Goal: Check status: Check status

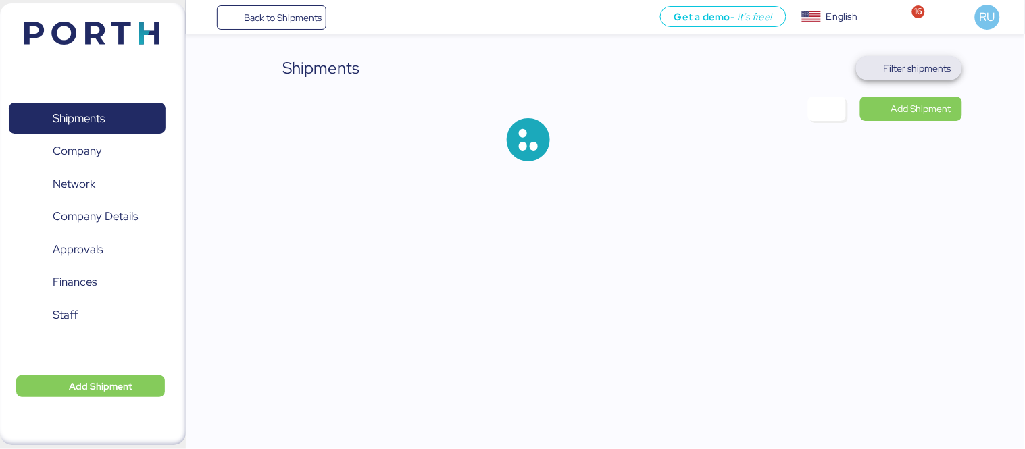
click at [917, 63] on span "Filter shipments" at bounding box center [918, 68] width 68 height 16
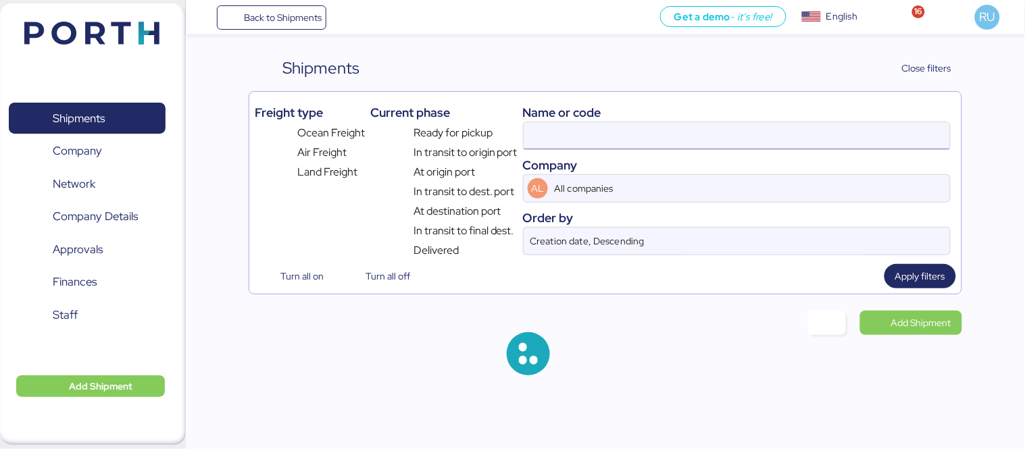
click at [657, 142] on input at bounding box center [737, 135] width 426 height 27
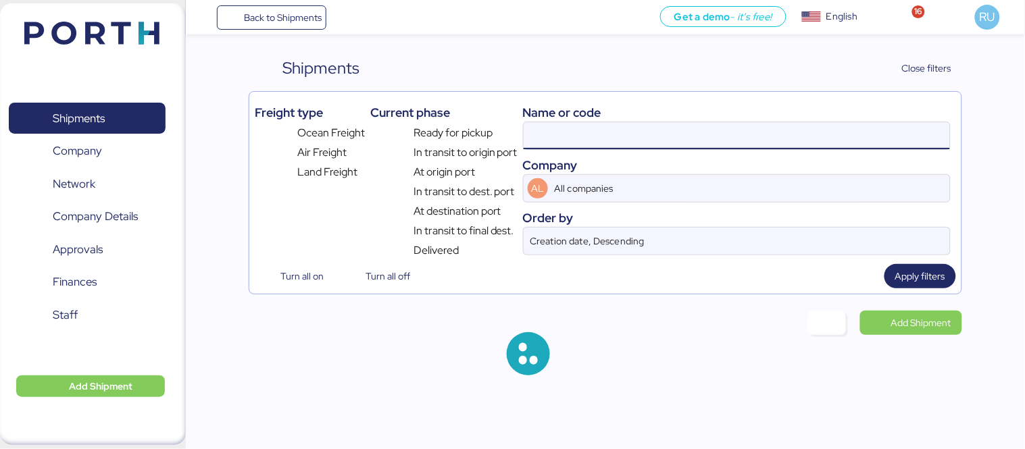
paste input "O0051993"
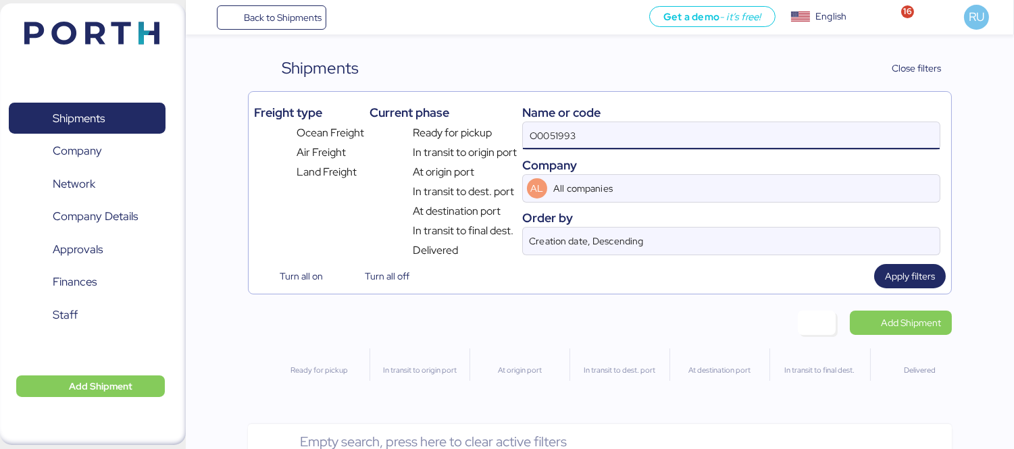
type input "O0051993"
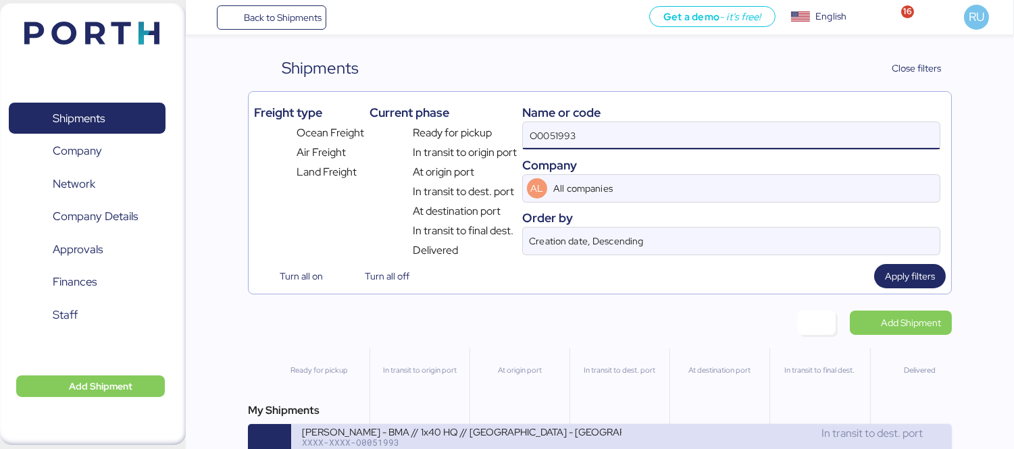
click at [535, 428] on div "[PERSON_NAME] - BMA // 1x40 HQ // [GEOGRAPHIC_DATA] - [GEOGRAPHIC_DATA] // MBL:…" at bounding box center [621, 445] width 661 height 43
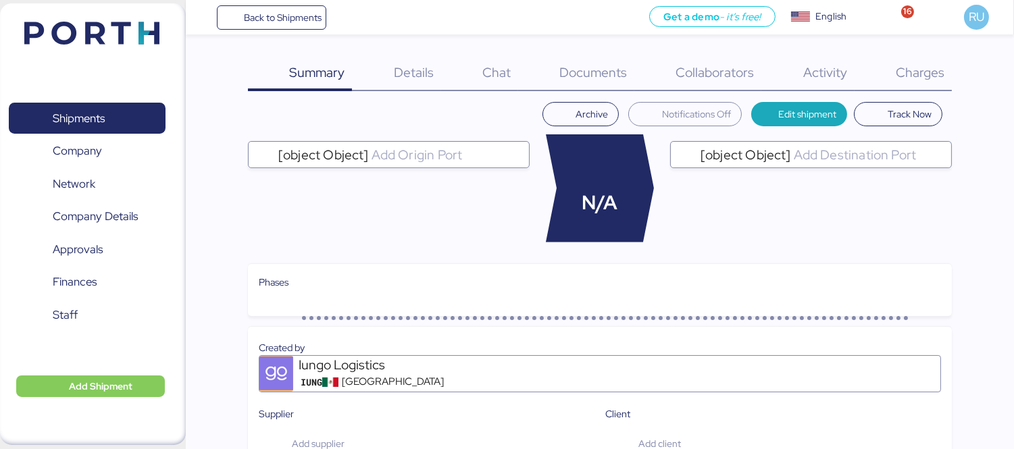
click at [882, 68] on div "Charges 0" at bounding box center [903, 73] width 97 height 35
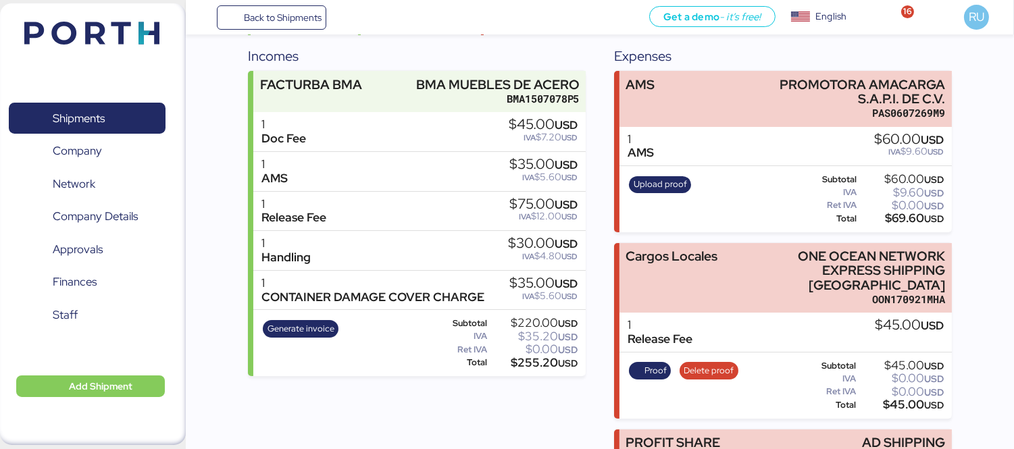
scroll to position [163, 0]
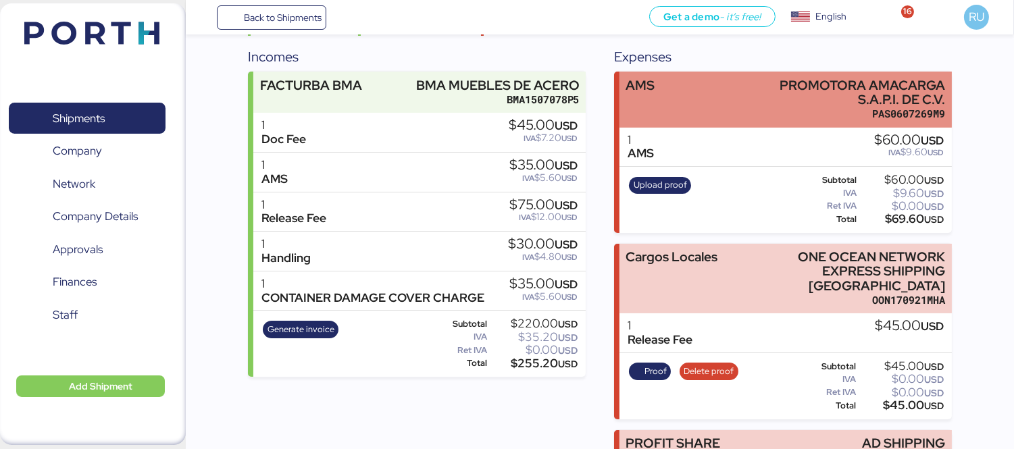
click at [753, 76] on div "AMS PROMOTORA AMACARGA S.A.P.I. DE C.V. PAS0607269M9" at bounding box center [786, 100] width 332 height 56
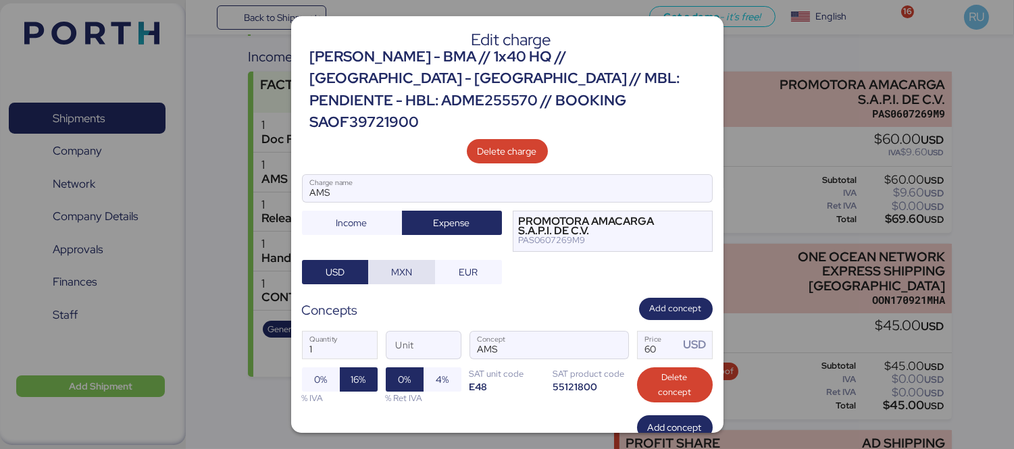
click at [407, 264] on span "MXN" at bounding box center [401, 272] width 21 height 16
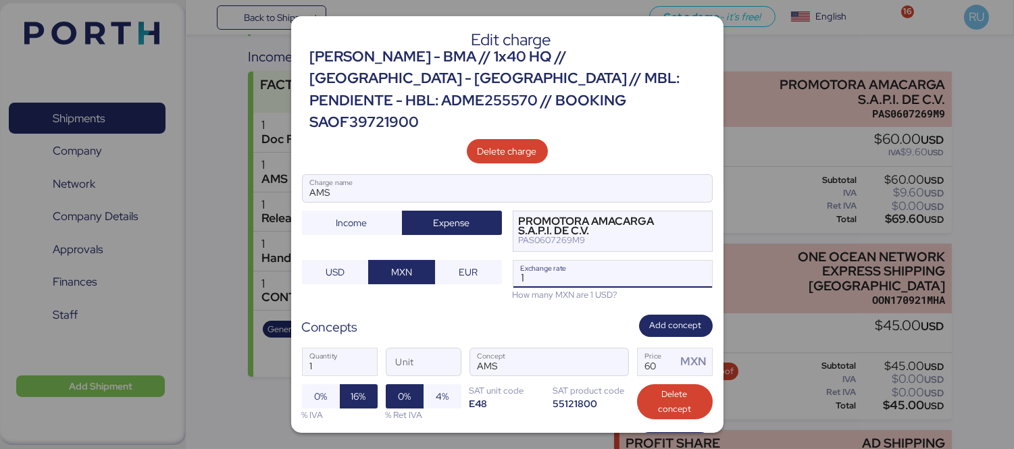
click at [541, 261] on input "1" at bounding box center [613, 274] width 199 height 27
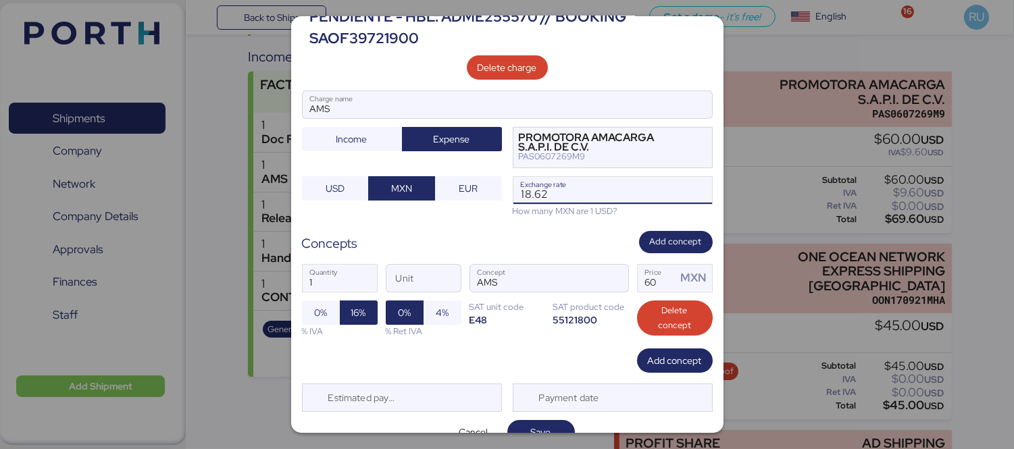
type input "18.62"
click at [530, 387] on div "Payment date" at bounding box center [570, 398] width 80 height 27
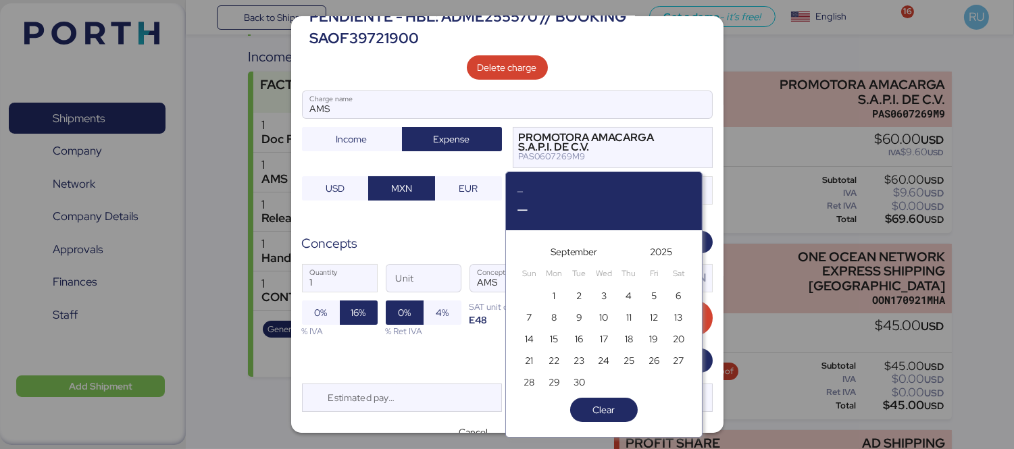
click at [535, 399] on div "31 1 2 3 4 5 6 7 8 9 10 11 12 13 14 15 16 17 18 19 20 21 22 23 24 25 26 27 28 2…" at bounding box center [604, 349] width 174 height 130
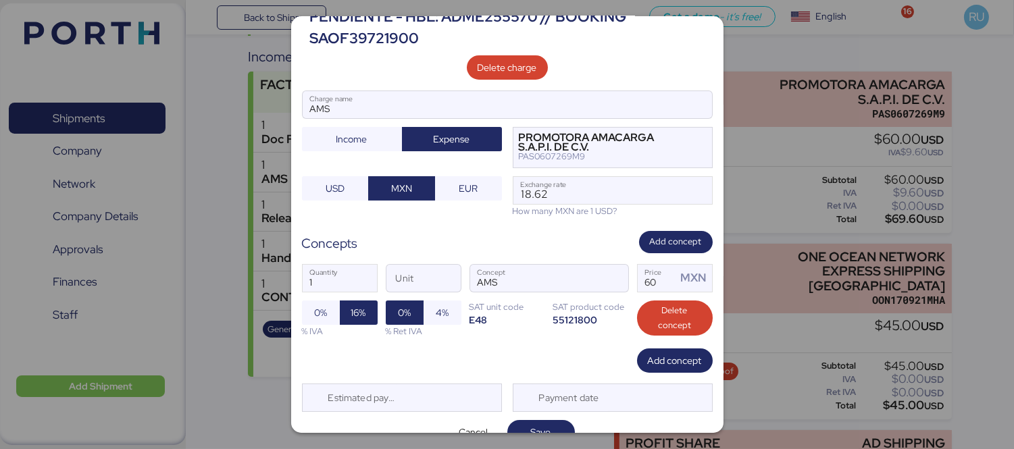
click at [498, 351] on div "Add concept" at bounding box center [507, 361] width 411 height 24
click at [530, 395] on div "Edit charge [PERSON_NAME] - BMA // 1x40 HQ // [GEOGRAPHIC_DATA] - [GEOGRAPHIC_D…" at bounding box center [507, 224] width 432 height 417
click at [534, 420] on span "Save" at bounding box center [541, 432] width 68 height 24
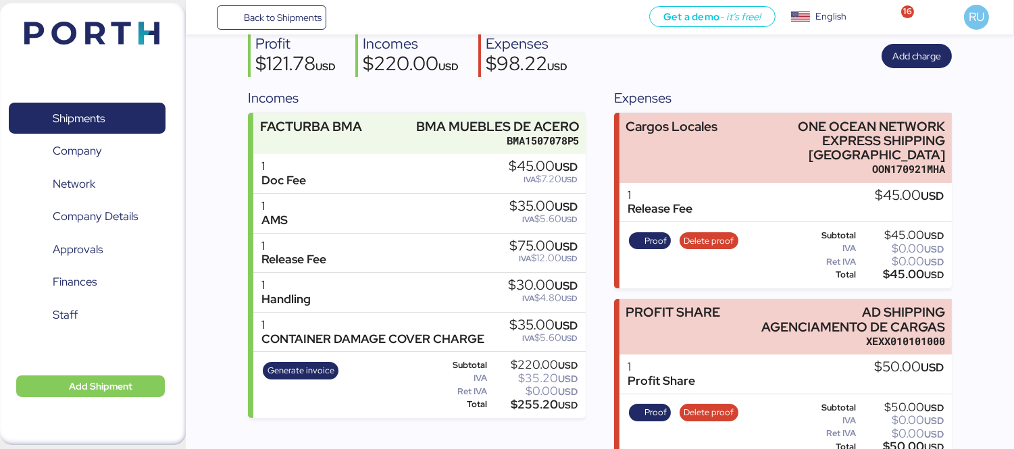
scroll to position [122, 0]
click at [104, 19] on header at bounding box center [72, 31] width 130 height 42
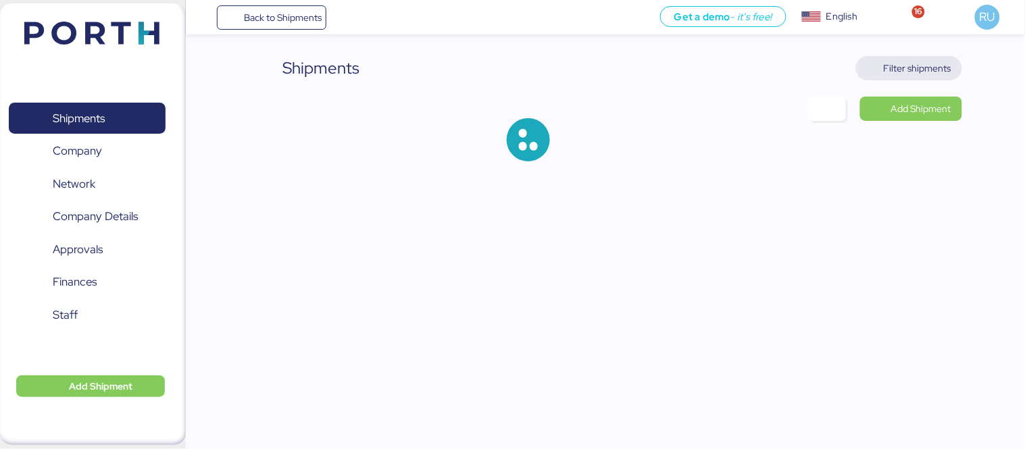
click at [881, 76] on span "Filter shipments" at bounding box center [909, 68] width 84 height 19
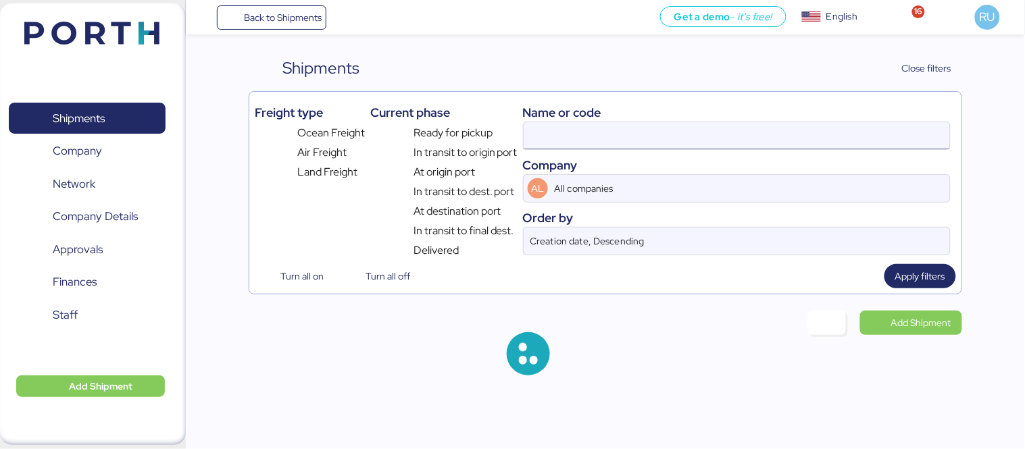
click at [737, 139] on input at bounding box center [737, 135] width 426 height 27
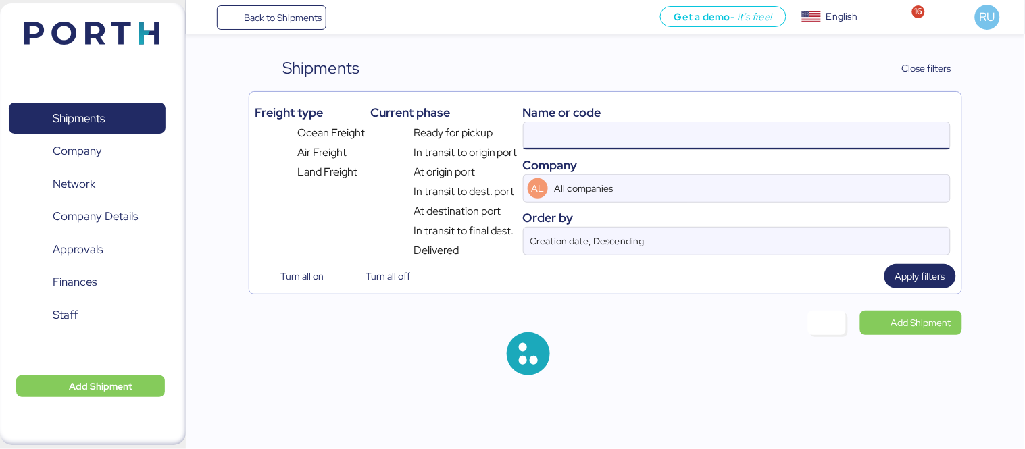
paste input "O0051994"
type input "O0051994"
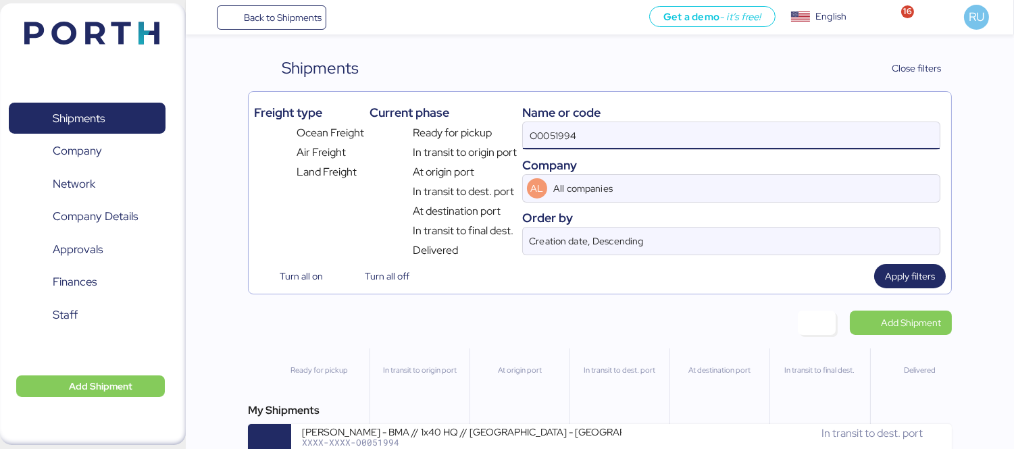
scroll to position [32, 0]
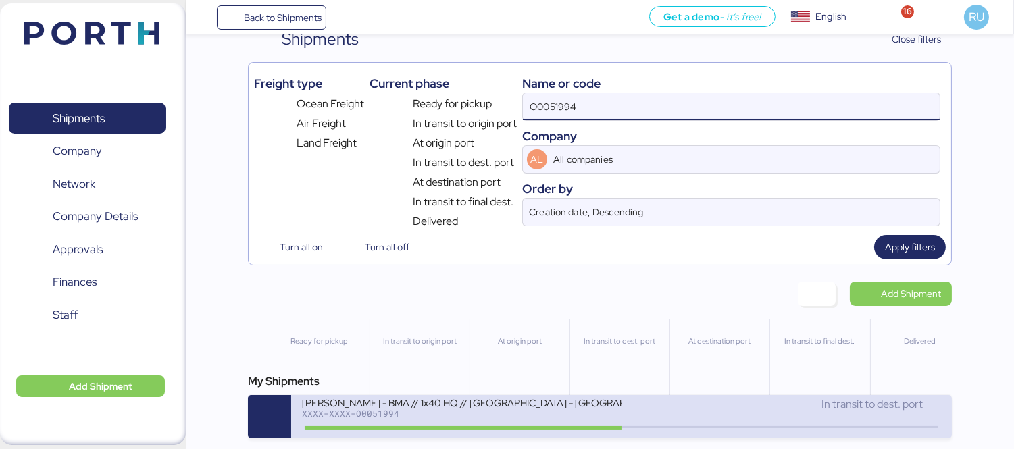
click at [509, 407] on div "[PERSON_NAME] - BMA // 1x40 HQ // [GEOGRAPHIC_DATA] - [GEOGRAPHIC_DATA] // MBL:…" at bounding box center [462, 402] width 320 height 11
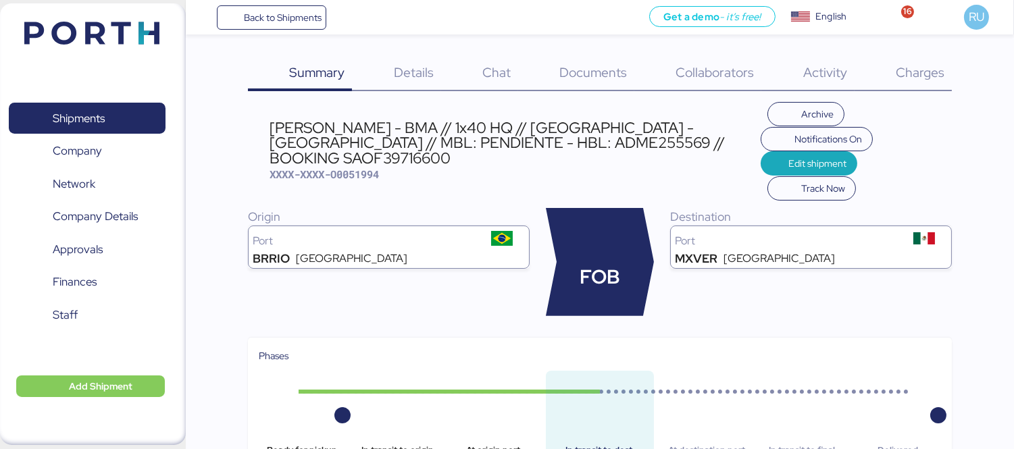
click at [902, 77] on span "Charges" at bounding box center [920, 73] width 49 height 18
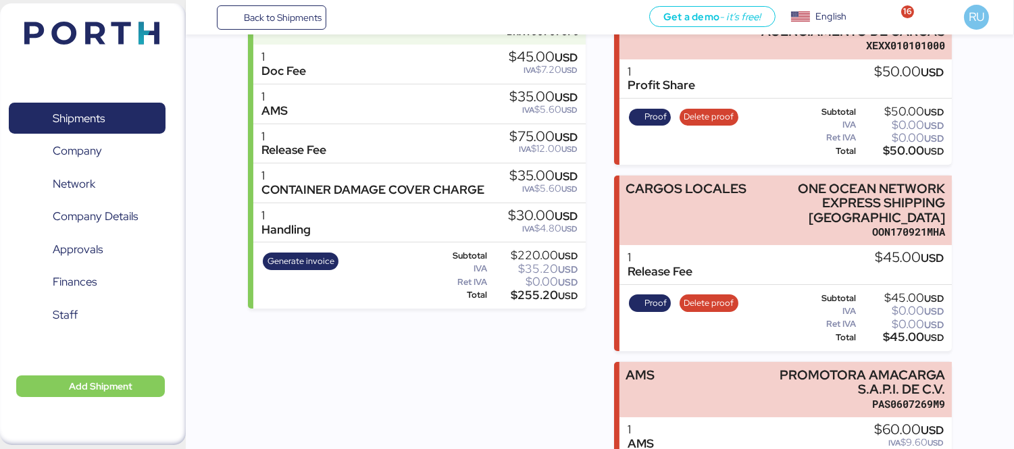
scroll to position [301, 0]
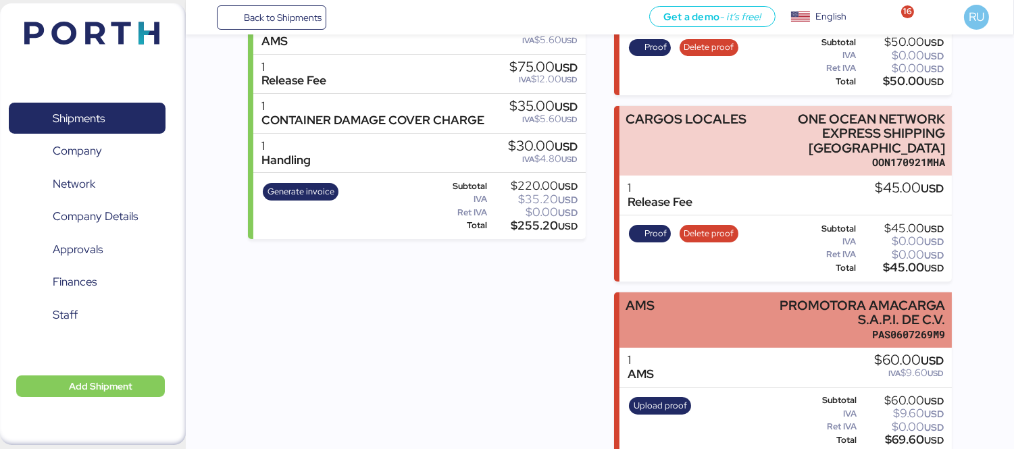
click at [733, 309] on div "AMS PROMOTORA AMACARGA S.A.P.I. DE C.V. PAS0607269M9" at bounding box center [786, 321] width 332 height 56
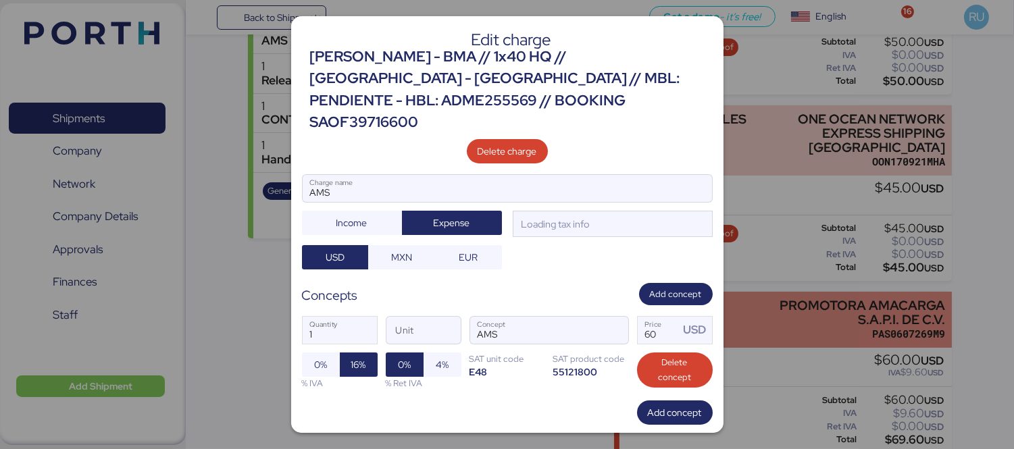
scroll to position [0, 0]
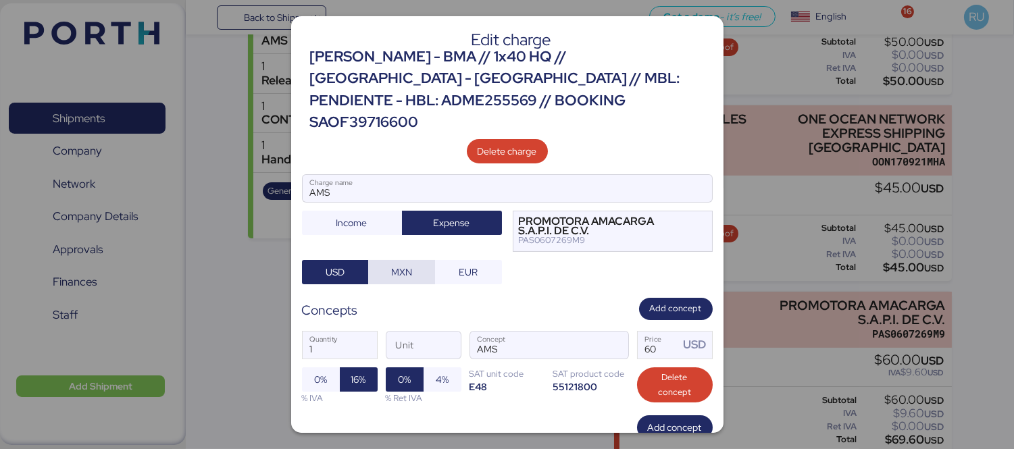
click at [401, 264] on span "MXN" at bounding box center [401, 272] width 21 height 16
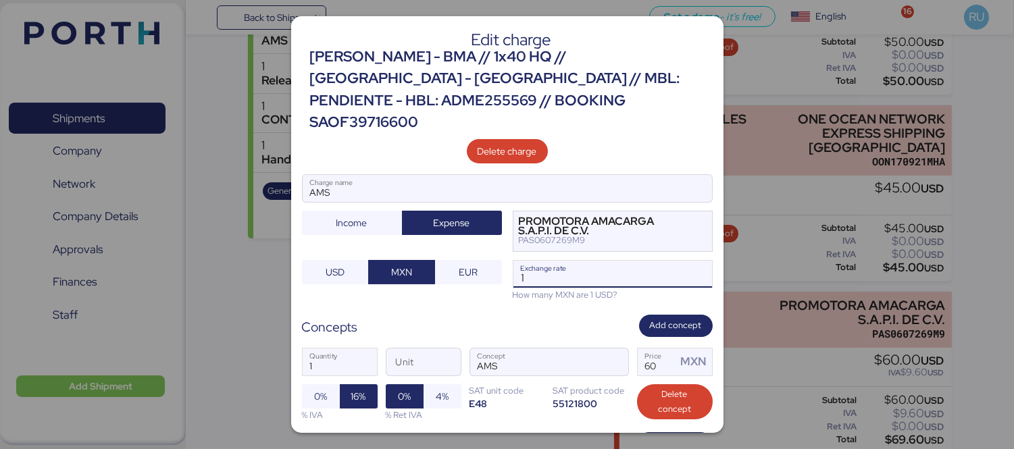
click at [581, 261] on input "1" at bounding box center [613, 274] width 199 height 27
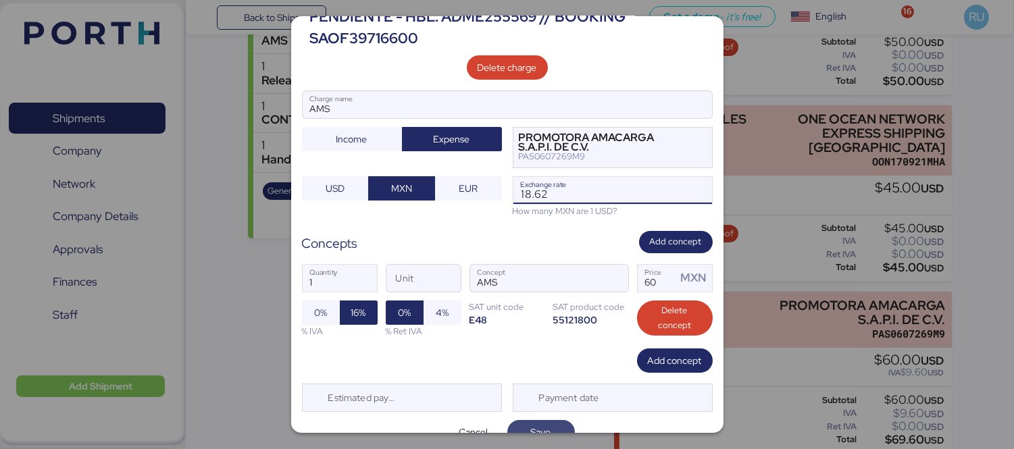
type input "18.62"
click at [543, 424] on span "Save" at bounding box center [541, 432] width 20 height 16
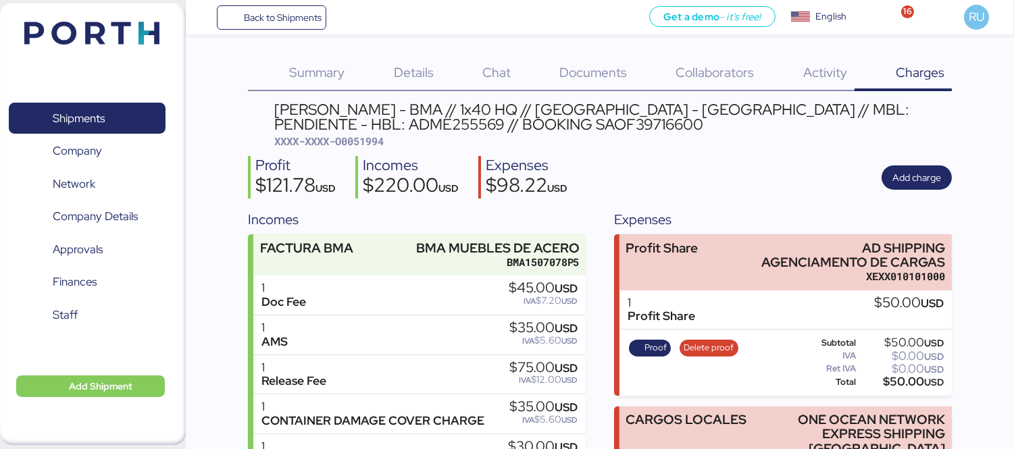
scroll to position [301, 0]
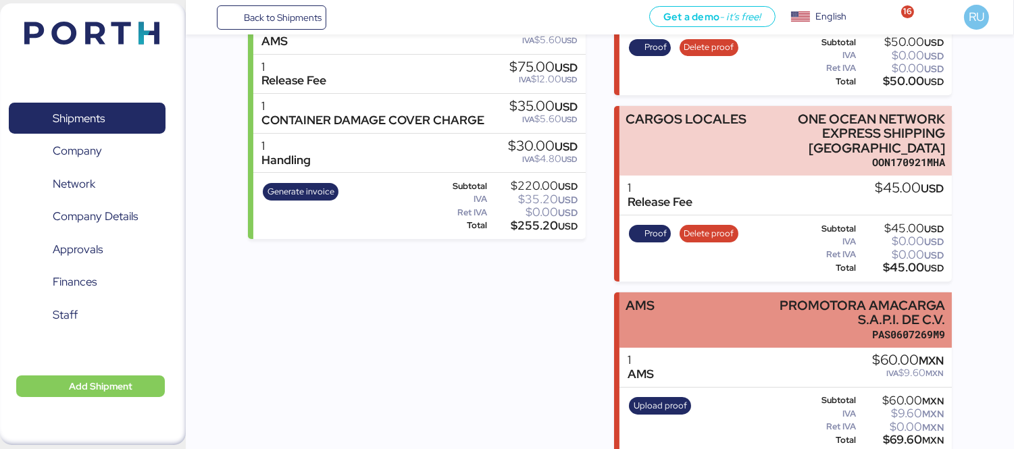
click at [674, 319] on div "AMS PROMOTORA AMACARGA S.A.P.I. DE C.V. PAS0607269M9" at bounding box center [786, 321] width 332 height 56
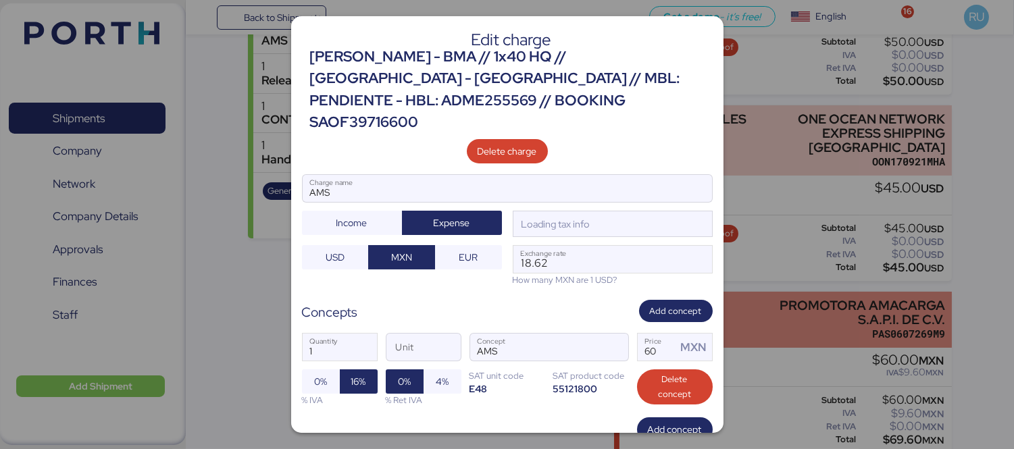
scroll to position [0, 0]
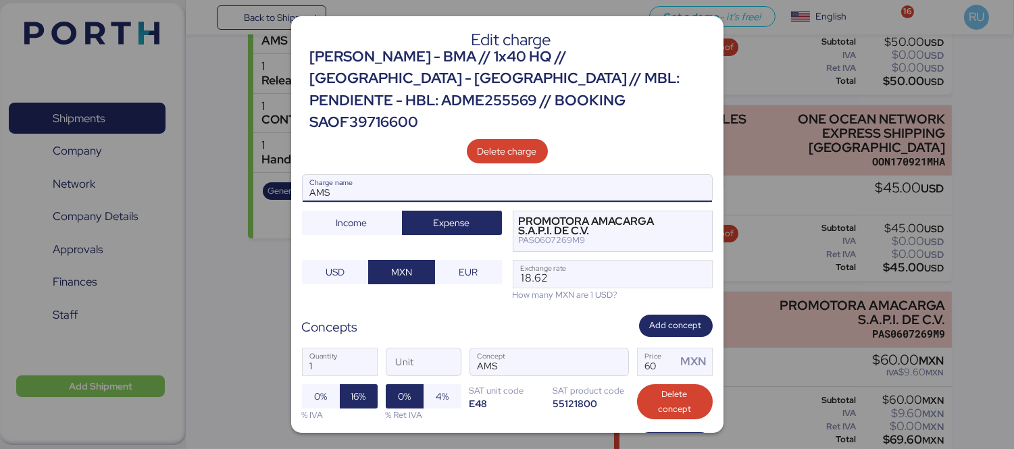
click at [407, 175] on input "AMS" at bounding box center [508, 188] width 410 height 27
type input "A"
type input "caat"
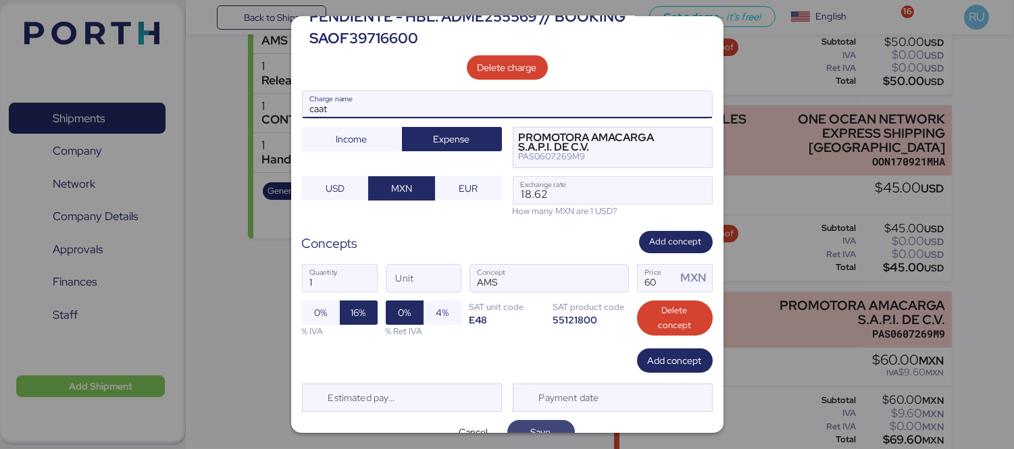
click at [535, 424] on span "Save" at bounding box center [541, 432] width 20 height 16
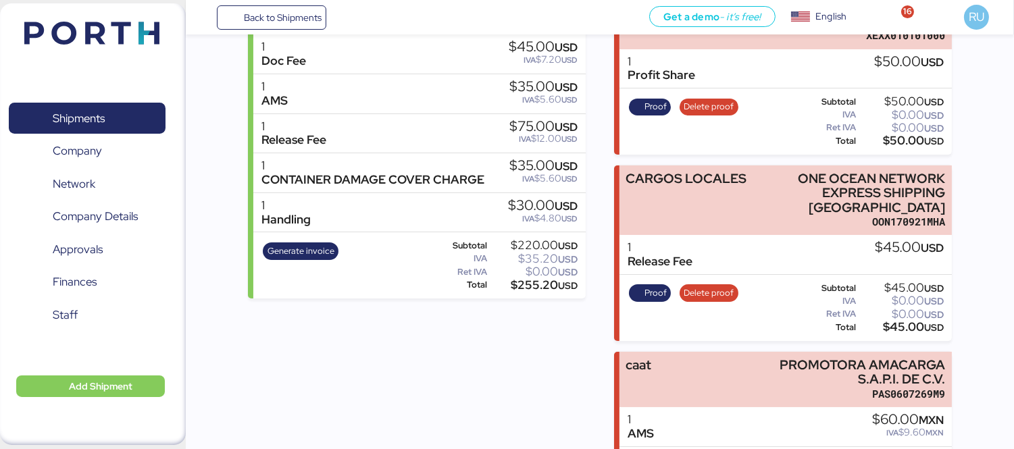
scroll to position [242, 0]
click at [403, 402] on div "Incomes FACTURA BMA BMA MUEBLES [PERSON_NAME] BMA1507078P5 1 Doc Fee $45.00 USD…" at bounding box center [417, 240] width 338 height 545
click at [77, 50] on header at bounding box center [72, 31] width 130 height 42
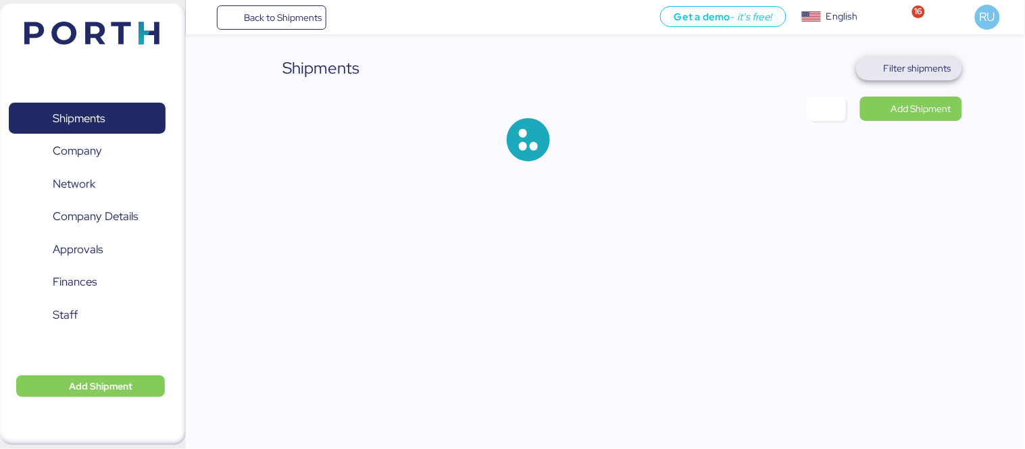
click at [903, 62] on span "Filter shipments" at bounding box center [918, 68] width 68 height 16
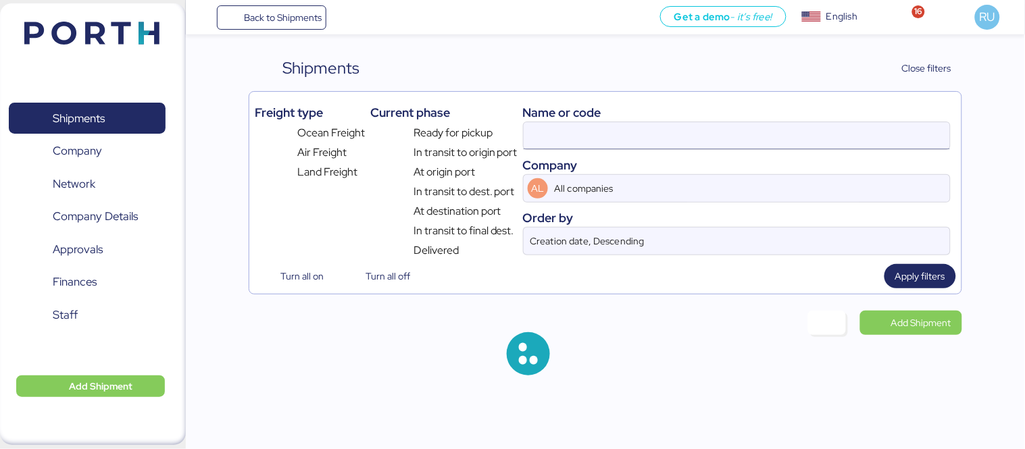
click at [622, 137] on input at bounding box center [737, 135] width 426 height 27
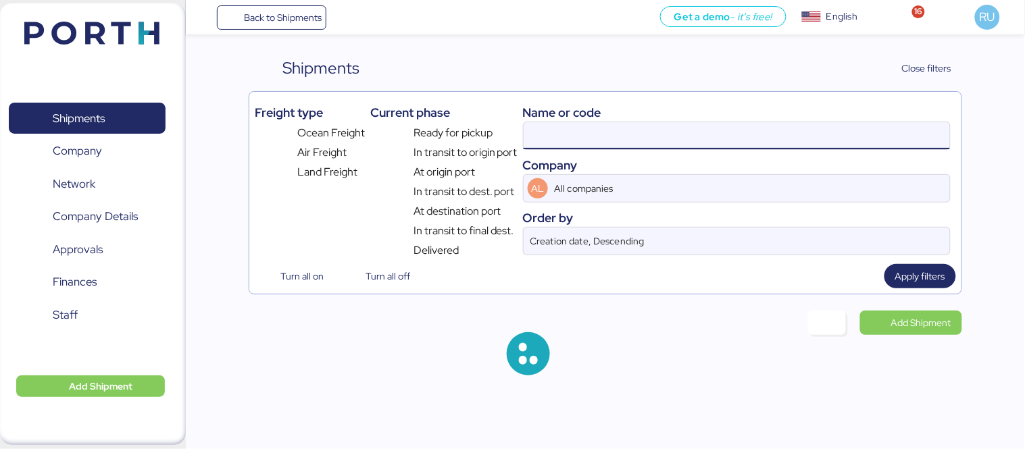
paste input "O0051982"
type input "O0051982"
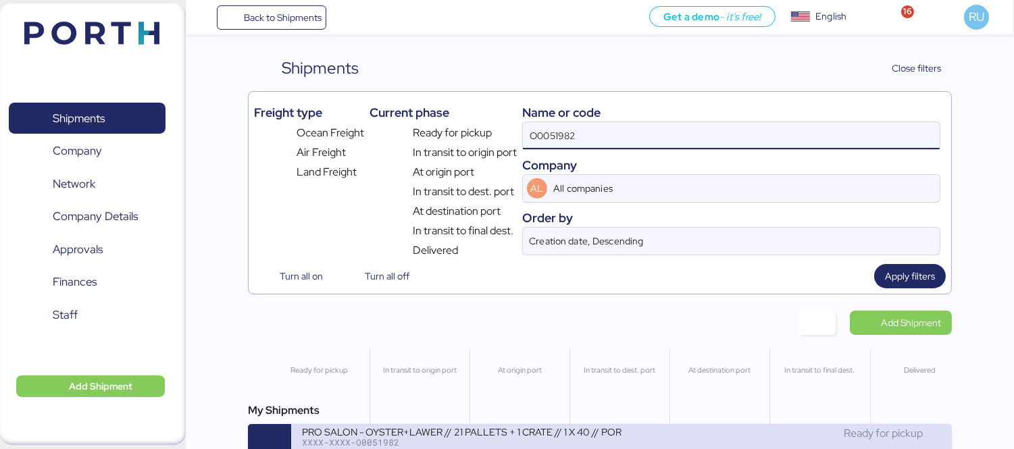
click at [494, 435] on div "PRO SALON - OYSTER+LAWER // 21 PALLETS + 1 CRATE // 1 X 40 // PORTH-168228" at bounding box center [462, 431] width 320 height 11
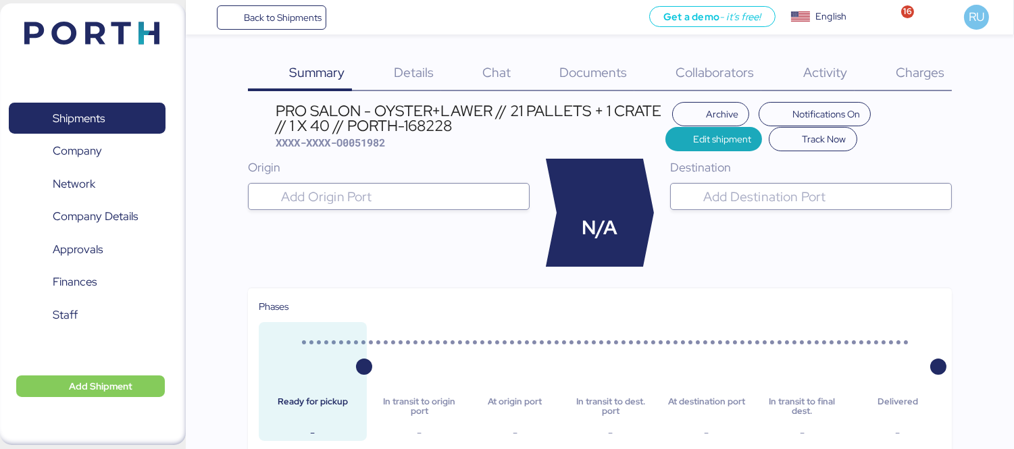
click at [906, 86] on div "Charges 0" at bounding box center [903, 73] width 97 height 35
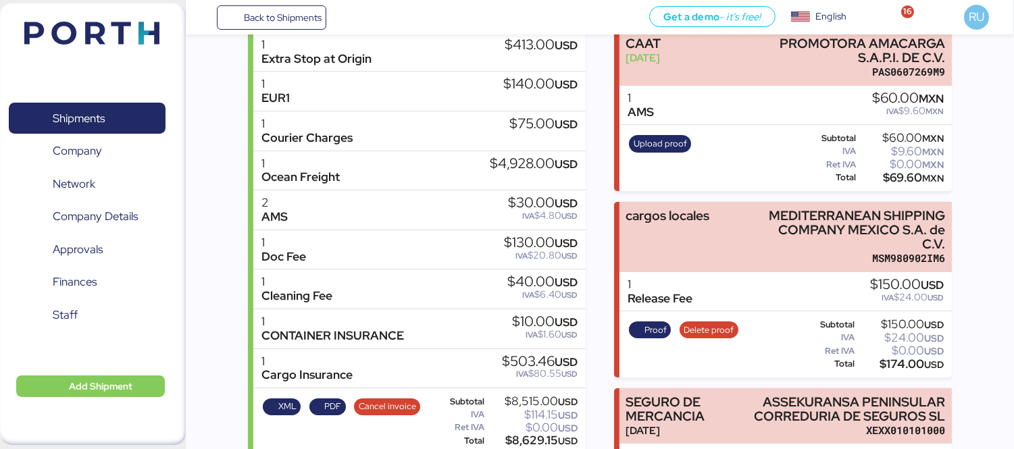
scroll to position [444, 0]
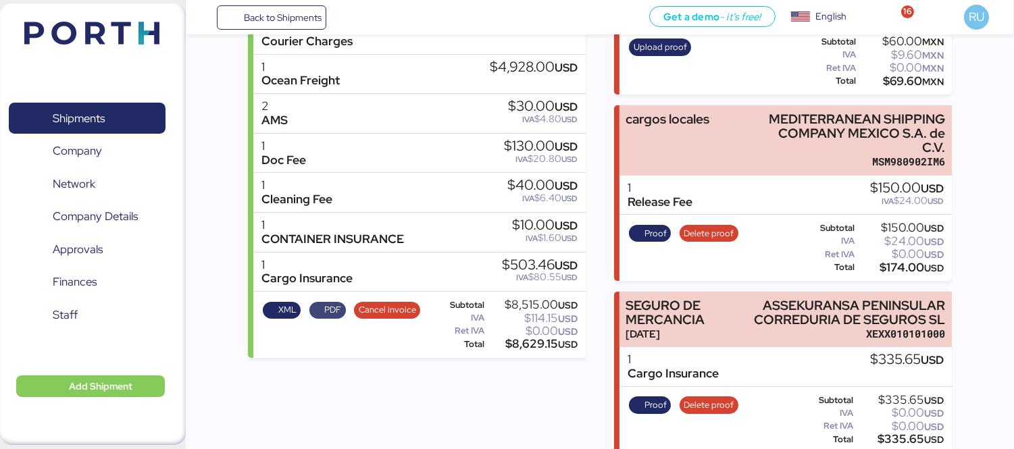
click at [324, 309] on span "PDF" at bounding box center [332, 310] width 17 height 15
click at [285, 304] on span "XML" at bounding box center [287, 310] width 18 height 15
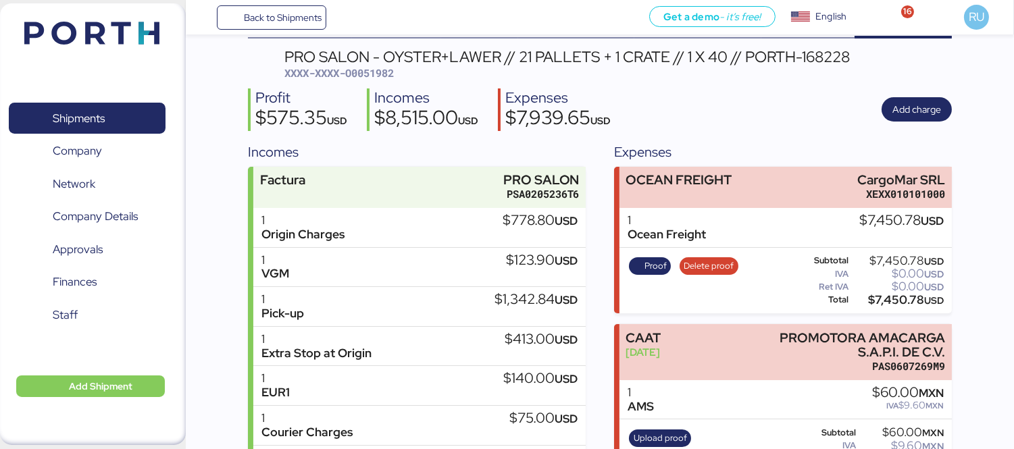
scroll to position [52, 0]
click at [125, 49] on header at bounding box center [72, 31] width 130 height 42
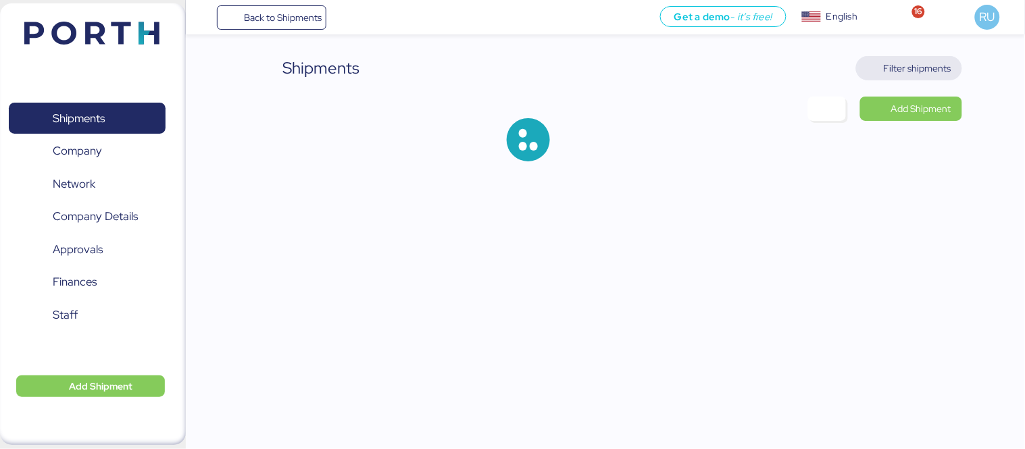
click at [935, 71] on span "Filter shipments" at bounding box center [918, 68] width 68 height 16
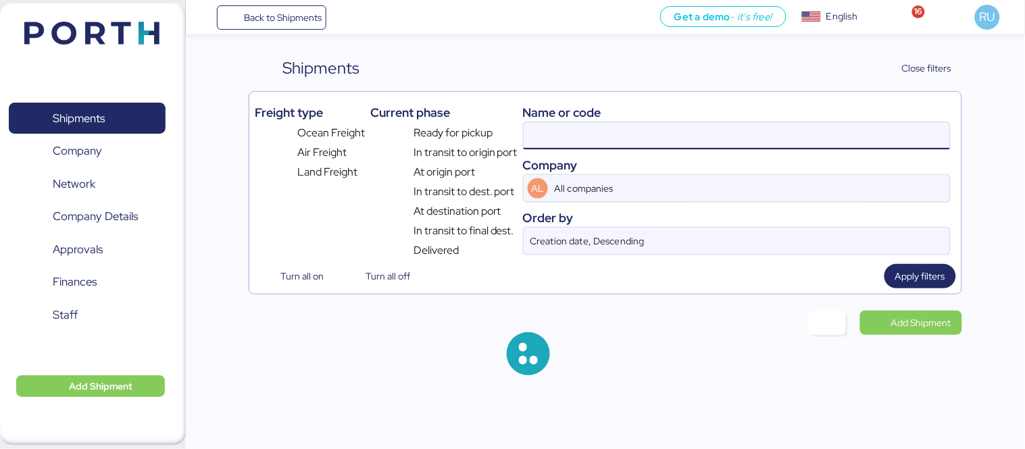
click at [670, 145] on input at bounding box center [737, 135] width 426 height 27
paste input "O0051996"
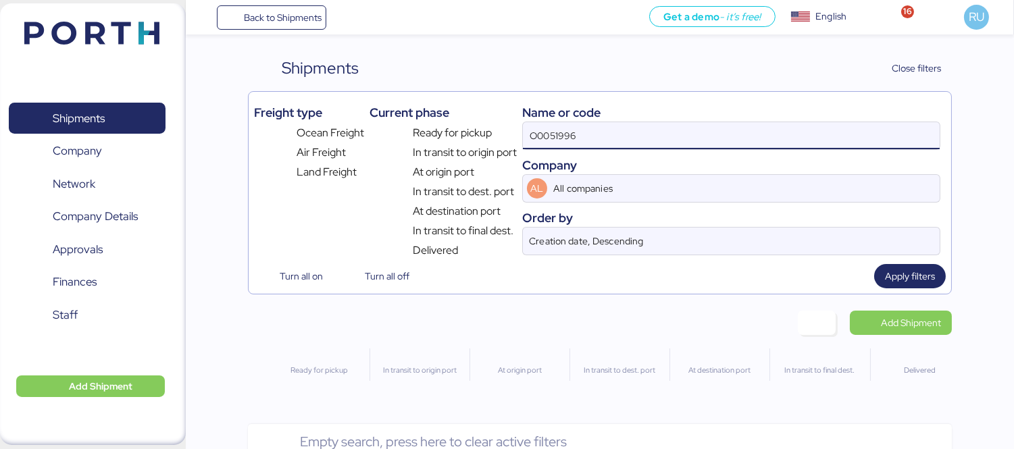
type input "O0051996"
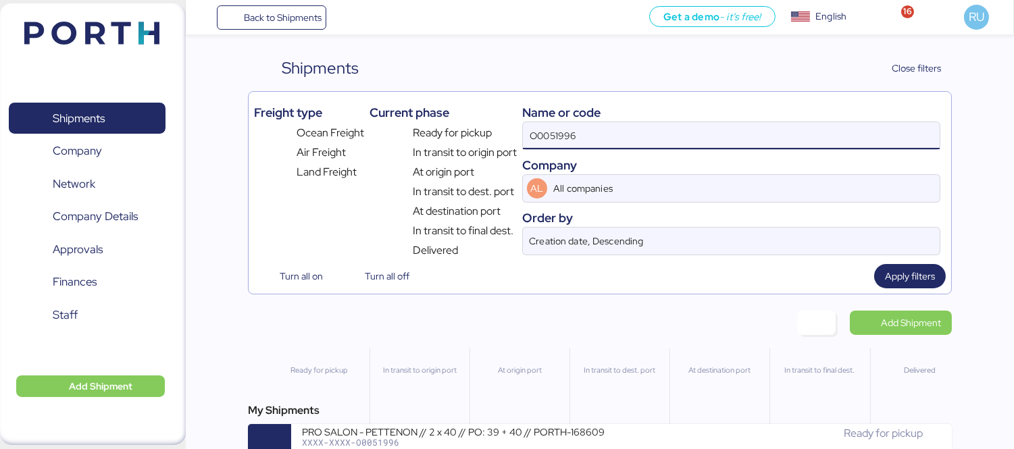
scroll to position [32, 0]
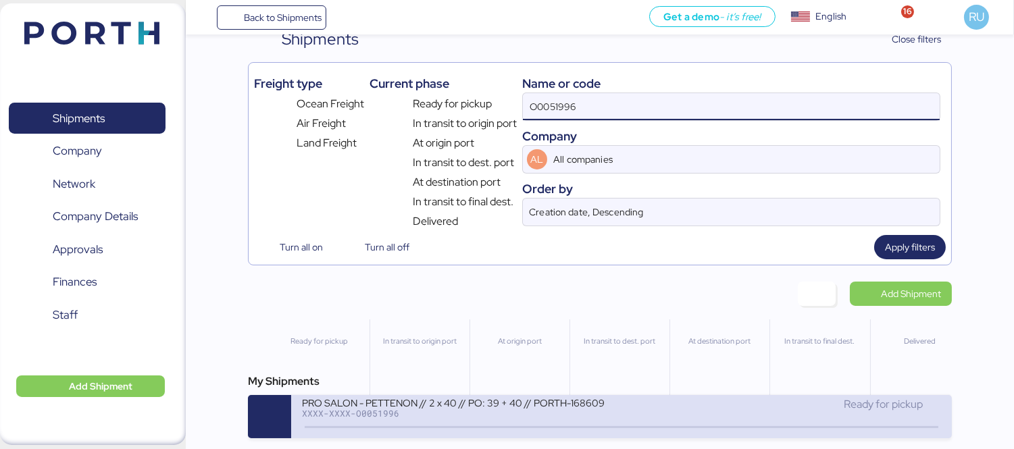
click at [599, 403] on div "PRO SALON - PETTENON // 2 x 40 // PO: 39 + 40 // PORTH-168609" at bounding box center [462, 402] width 320 height 11
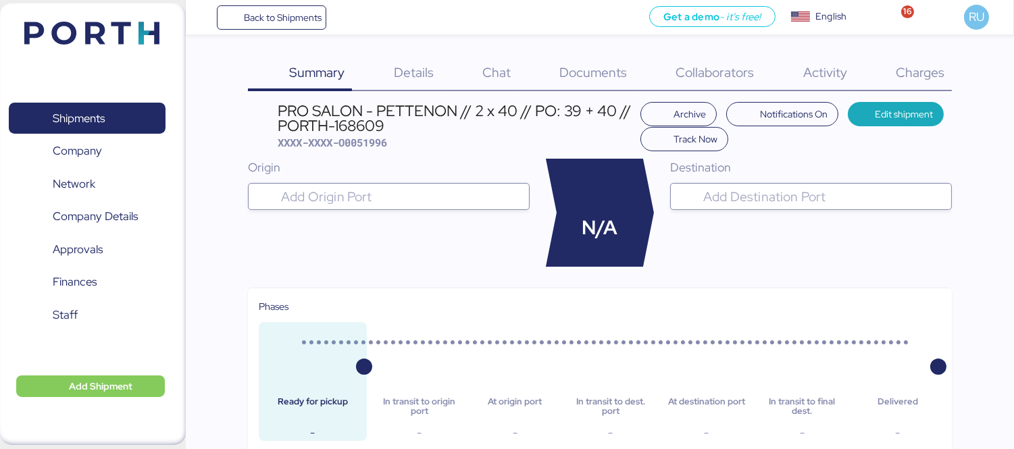
click at [917, 68] on span "Charges" at bounding box center [920, 73] width 49 height 18
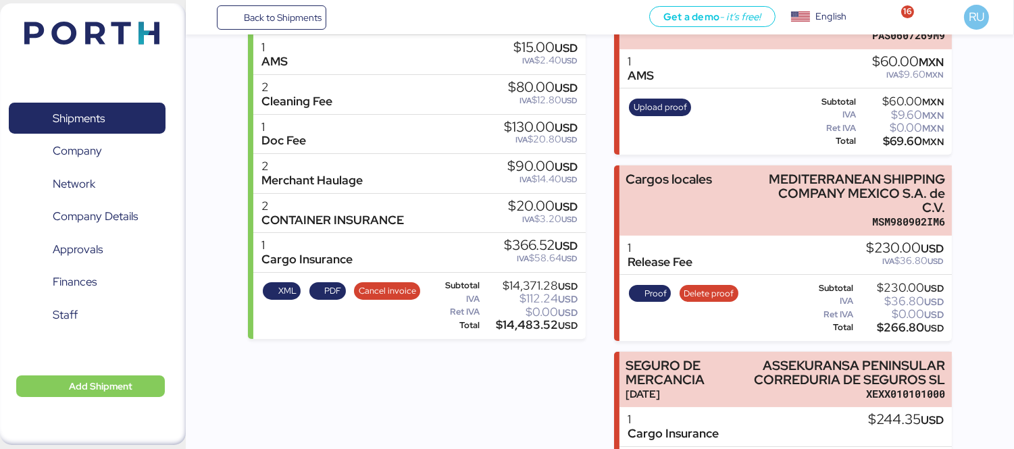
scroll to position [347, 0]
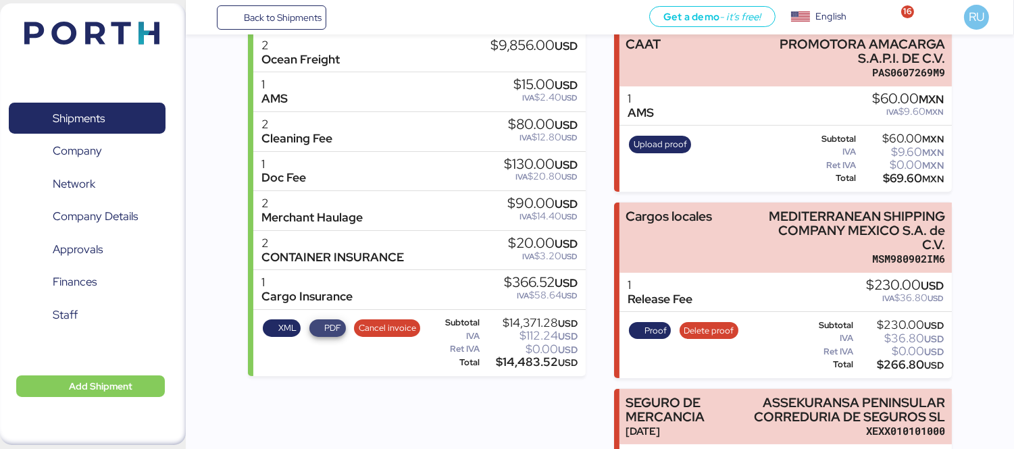
click at [329, 324] on span "PDF" at bounding box center [332, 328] width 17 height 15
click at [270, 337] on div "XML PDF Cancel invoice" at bounding box center [342, 343] width 166 height 55
click at [272, 333] on span "XML" at bounding box center [282, 328] width 29 height 15
click at [324, 323] on span "PDF" at bounding box center [332, 328] width 17 height 15
